Goal: Complete application form

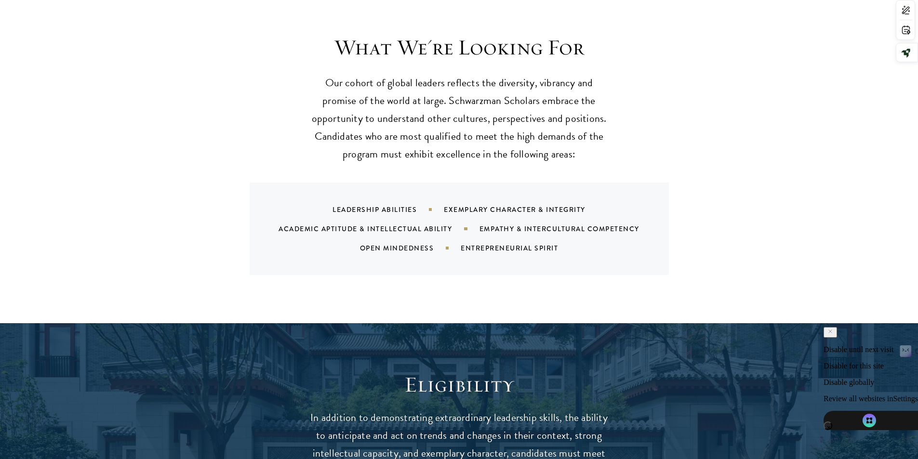
scroll to position [1157, 0]
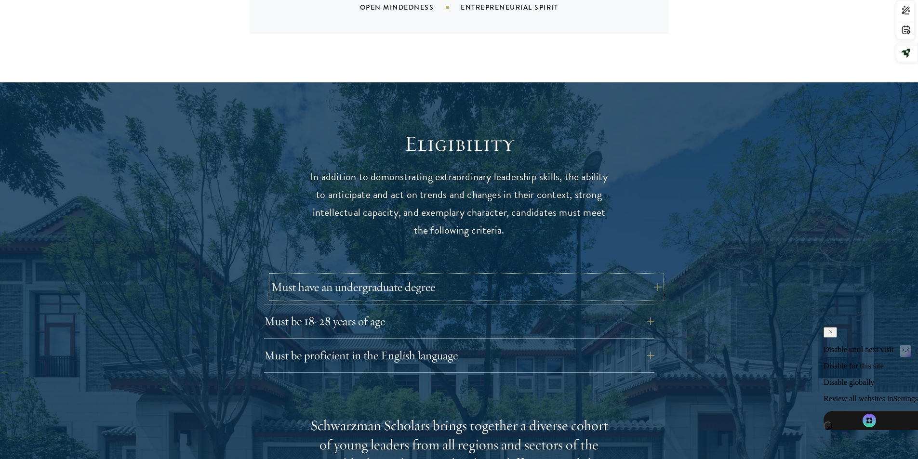
click at [658, 276] on button "Must have an undergraduate degree" at bounding box center [466, 287] width 390 height 23
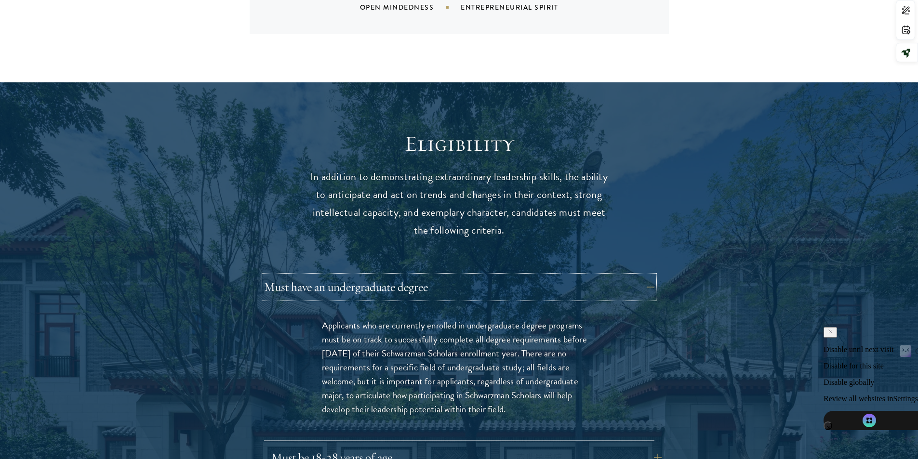
scroll to position [1302, 0]
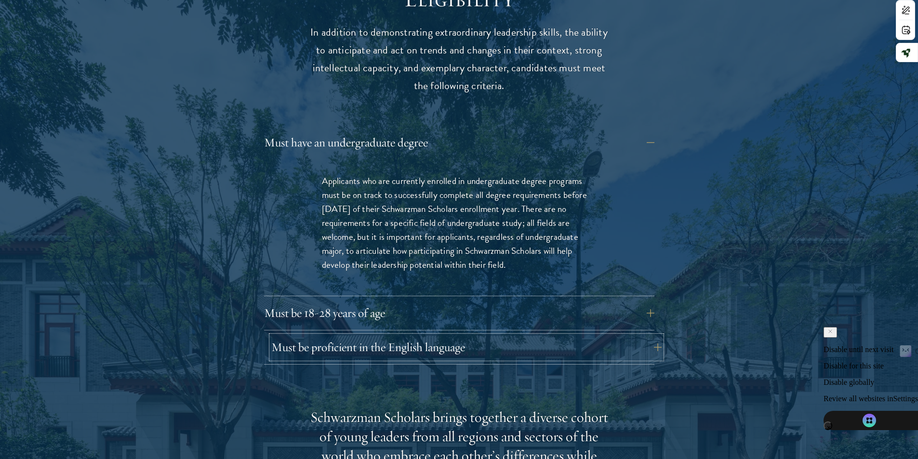
click at [618, 336] on button "Must be proficient in the English language" at bounding box center [466, 347] width 390 height 23
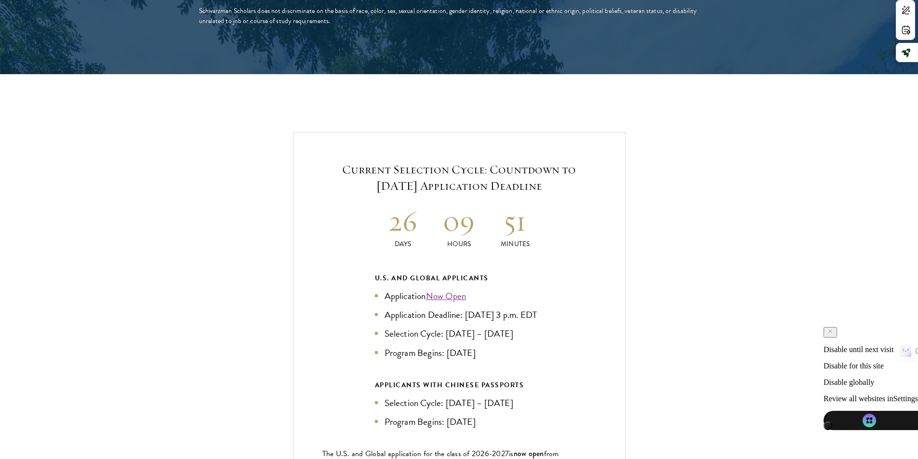
scroll to position [2314, 0]
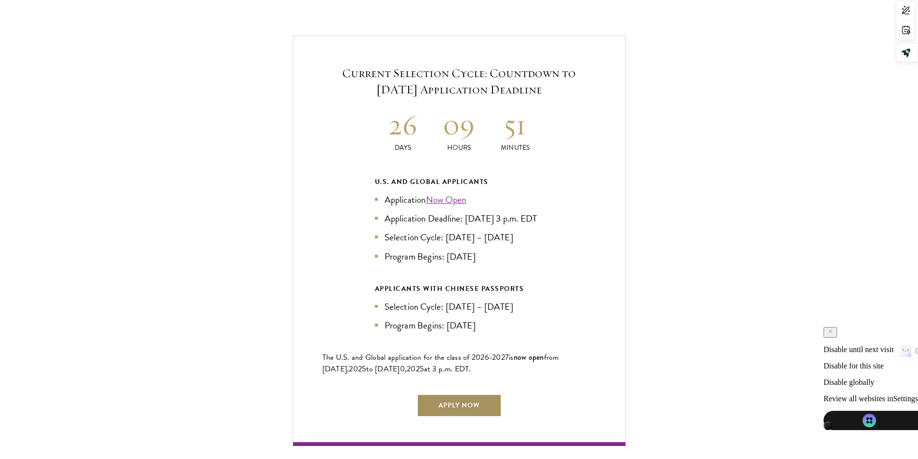
click at [474, 402] on link "Apply Now" at bounding box center [459, 405] width 85 height 23
